Goal: Task Accomplishment & Management: Complete application form

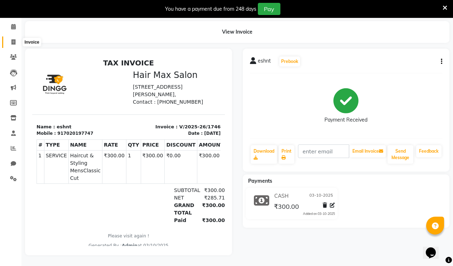
drag, startPoint x: 13, startPoint y: 35, endPoint x: 29, endPoint y: 47, distance: 19.5
click at [13, 39] on icon at bounding box center [13, 41] width 4 height 5
select select "service"
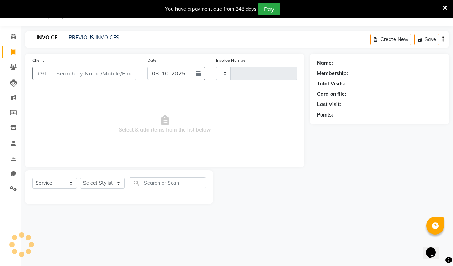
type input "1747"
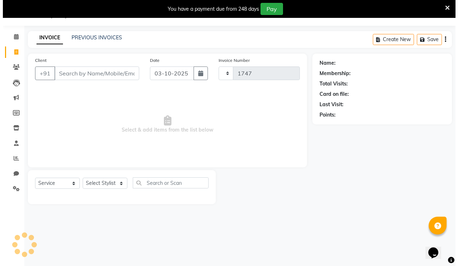
scroll to position [18, 0]
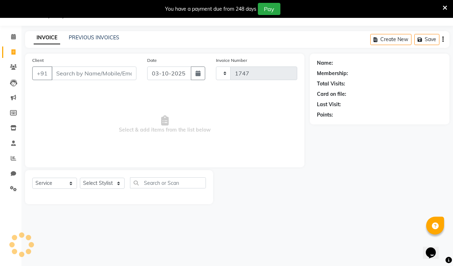
select select "7580"
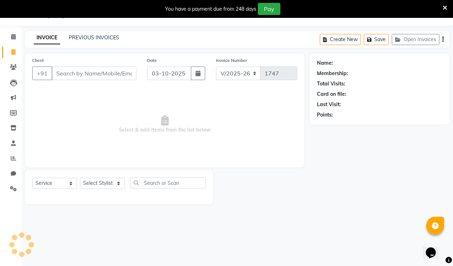
click at [91, 73] on input "Client" at bounding box center [94, 74] width 85 height 14
type input "9175834945"
click at [116, 72] on span "Add Client" at bounding box center [118, 73] width 28 height 7
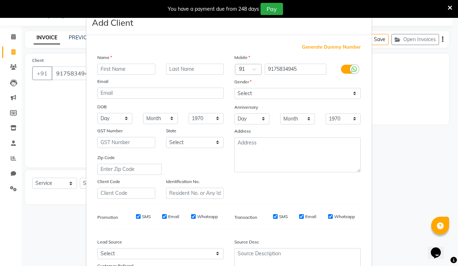
click at [113, 69] on input "text" at bounding box center [126, 69] width 58 height 11
type input "rushikesh"
click at [195, 68] on input "text" at bounding box center [195, 69] width 58 height 11
type input "whag"
drag, startPoint x: 180, startPoint y: 71, endPoint x: 113, endPoint y: 70, distance: 66.6
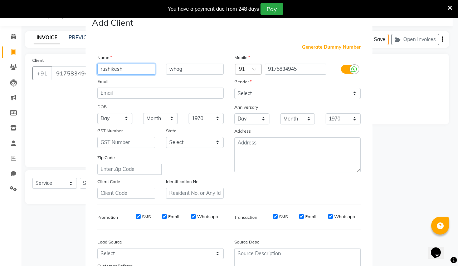
click at [113, 70] on input "rushikesh" at bounding box center [126, 69] width 58 height 11
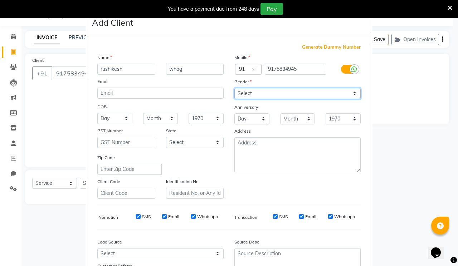
click at [257, 91] on select "Select [DEMOGRAPHIC_DATA] [DEMOGRAPHIC_DATA] Other Prefer Not To Say" at bounding box center [298, 93] width 126 height 11
select select "[DEMOGRAPHIC_DATA]"
click at [235, 88] on select "Select [DEMOGRAPHIC_DATA] [DEMOGRAPHIC_DATA] Other Prefer Not To Say" at bounding box center [298, 93] width 126 height 11
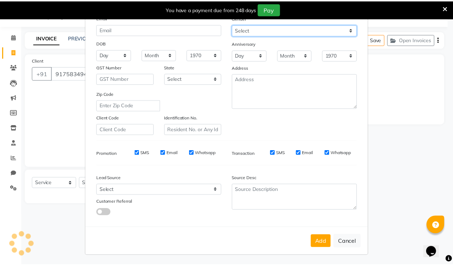
scroll to position [64, 0]
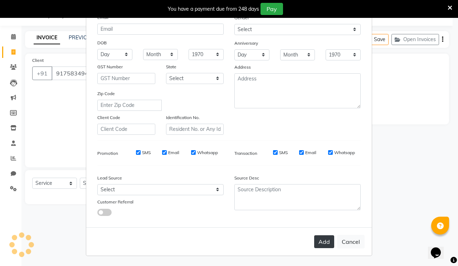
click at [324, 242] on button "Add" at bounding box center [324, 242] width 20 height 13
select select
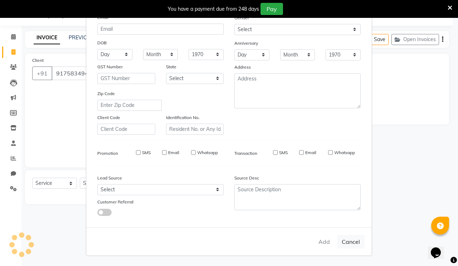
select select
checkbox input "false"
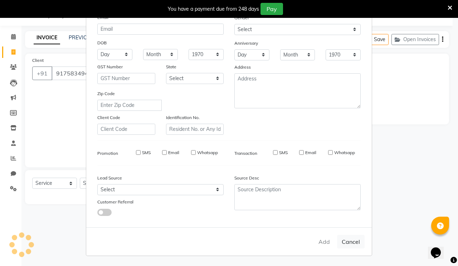
checkbox input "false"
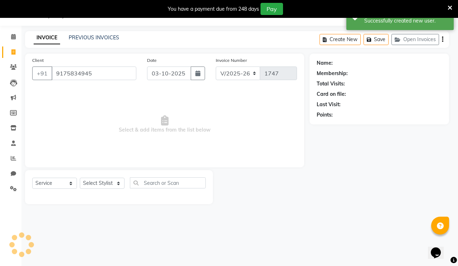
select select "1: Object"
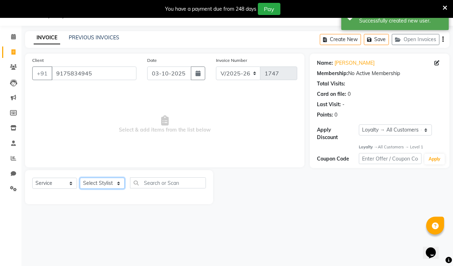
click at [94, 183] on select "Select Stylist [PERSON_NAME] [PERSON_NAME] RENUKA [PERSON_NAME] [PERSON_NAME]" at bounding box center [102, 183] width 45 height 11
select select "69945"
click at [80, 178] on select "Select Stylist [PERSON_NAME] [PERSON_NAME] RENUKA [PERSON_NAME] [PERSON_NAME]" at bounding box center [102, 183] width 45 height 11
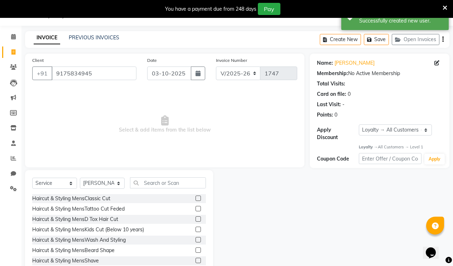
click at [196, 199] on label at bounding box center [198, 198] width 5 height 5
click at [196, 199] on input "checkbox" at bounding box center [198, 199] width 5 height 5
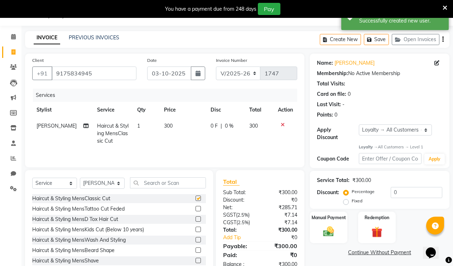
checkbox input "false"
click at [196, 250] on label at bounding box center [198, 250] width 5 height 5
click at [196, 250] on input "checkbox" at bounding box center [198, 251] width 5 height 5
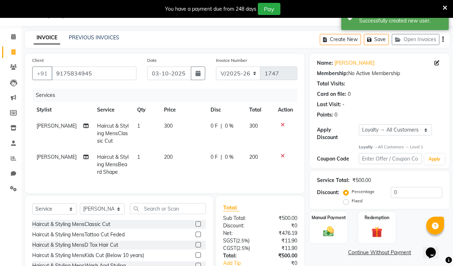
checkbox input "false"
click at [338, 215] on label "Manual Payment" at bounding box center [329, 218] width 36 height 7
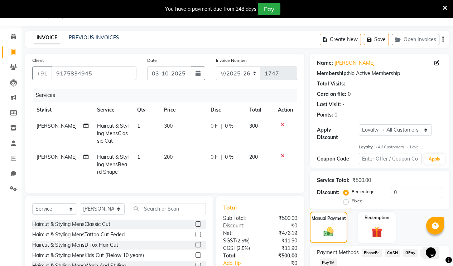
click at [373, 249] on span "PhonePe" at bounding box center [372, 253] width 20 height 8
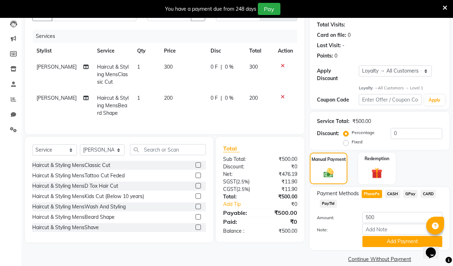
scroll to position [81, 0]
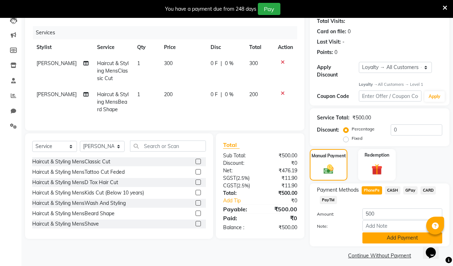
click at [394, 233] on button "Add Payment" at bounding box center [402, 238] width 80 height 11
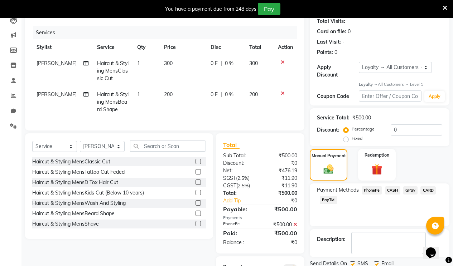
click at [352, 262] on label at bounding box center [352, 264] width 5 height 5
click at [352, 263] on input "checkbox" at bounding box center [352, 265] width 5 height 5
checkbox input "false"
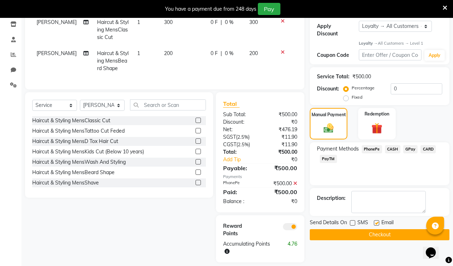
scroll to position [134, 0]
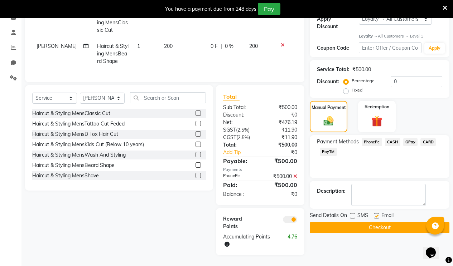
click at [372, 222] on button "Checkout" at bounding box center [380, 227] width 140 height 11
